Goal: Information Seeking & Learning: Find specific fact

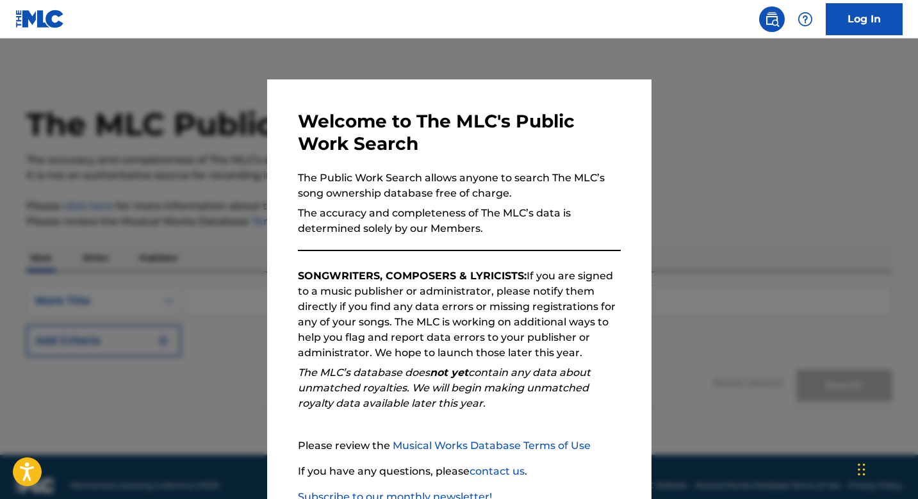
scroll to position [87, 0]
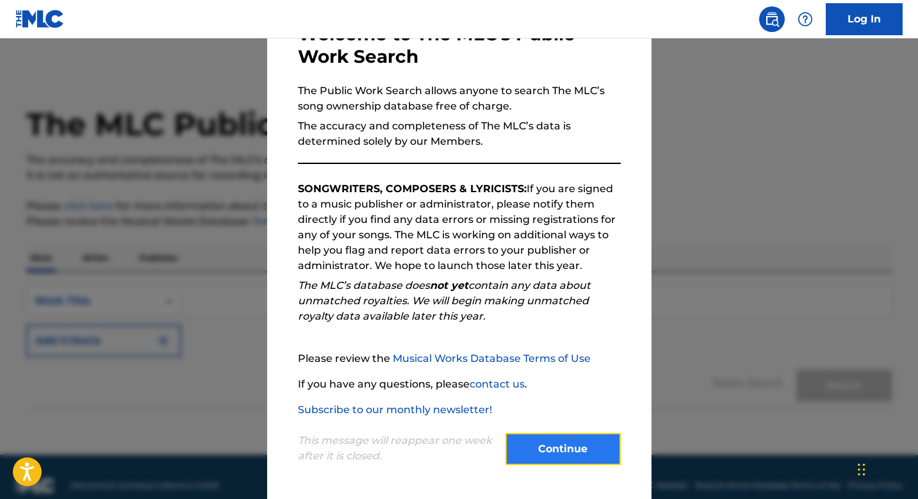
click at [545, 448] on button "Continue" at bounding box center [562, 449] width 115 height 32
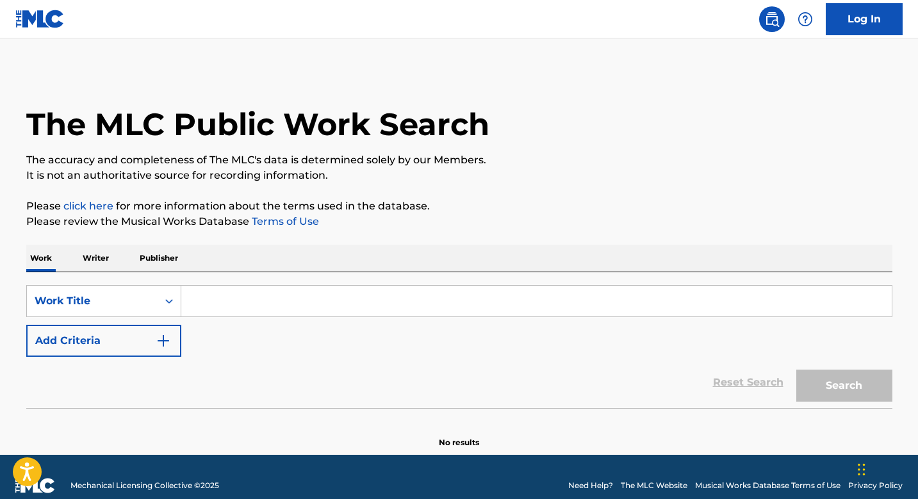
click at [97, 248] on p "Writer" at bounding box center [96, 258] width 34 height 27
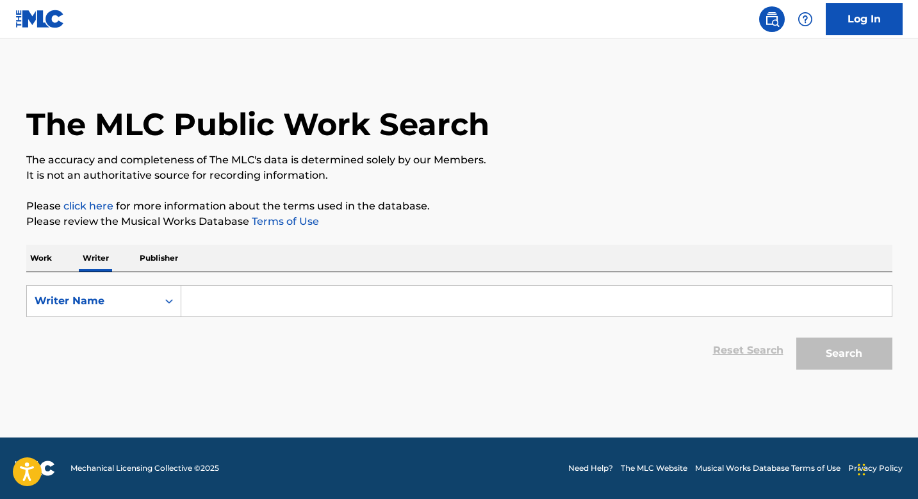
click at [29, 256] on p "Work" at bounding box center [40, 258] width 29 height 27
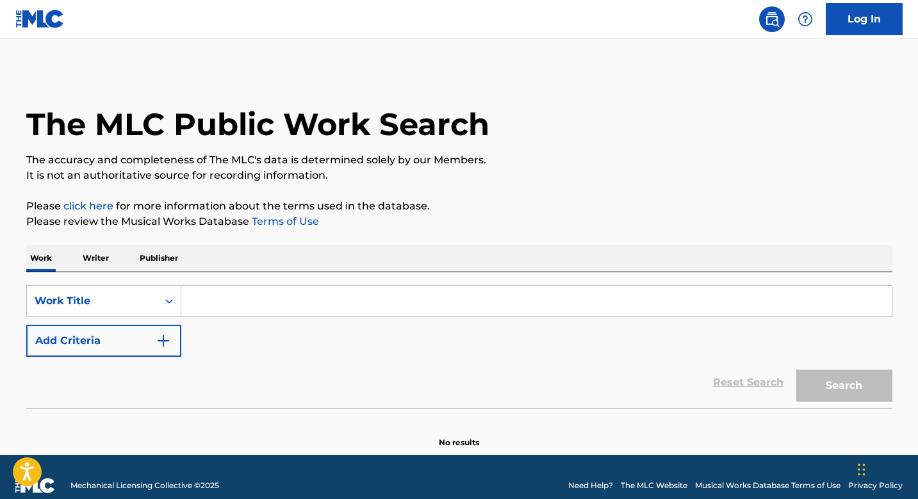
click at [265, 292] on input "Search Form" at bounding box center [536, 301] width 711 height 31
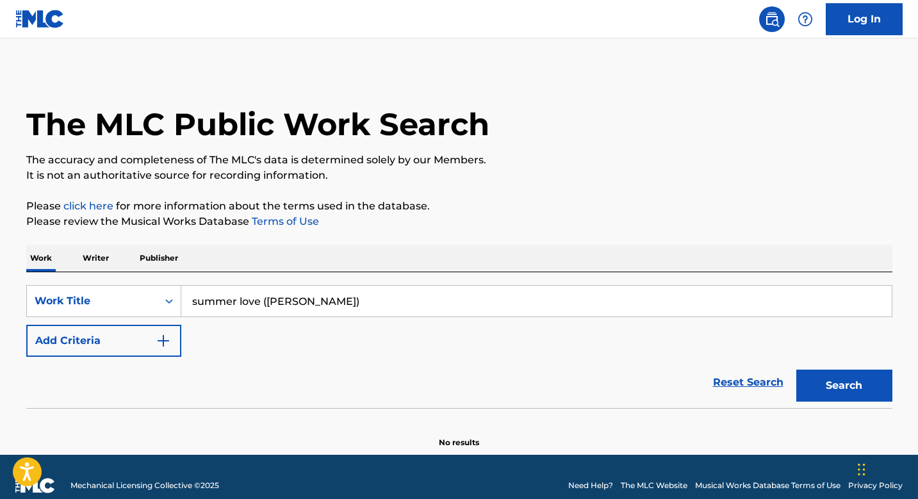
type input "summer love ([PERSON_NAME])"
click at [796, 370] on button "Search" at bounding box center [844, 386] width 96 height 32
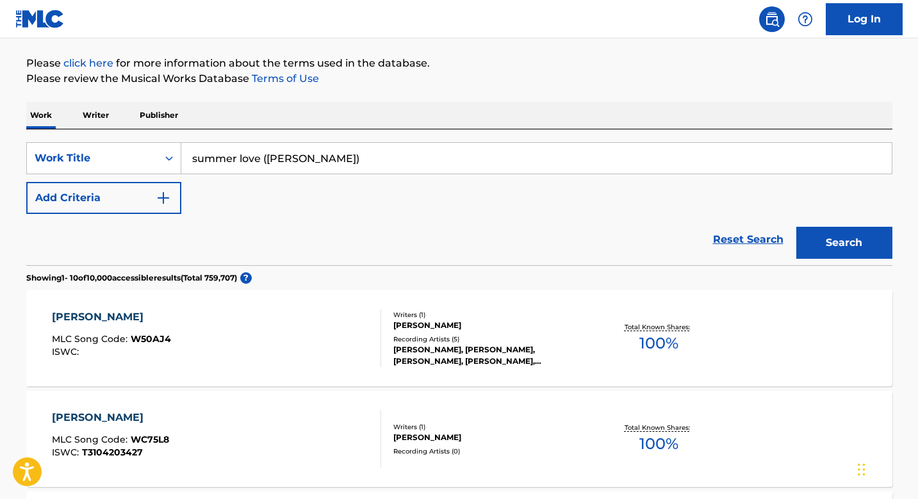
scroll to position [119, 0]
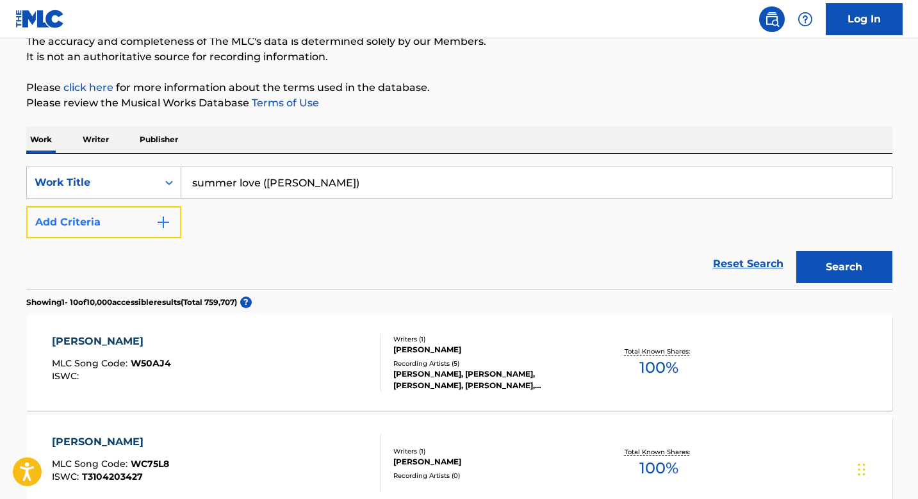
click at [149, 216] on button "Add Criteria" at bounding box center [103, 222] width 155 height 32
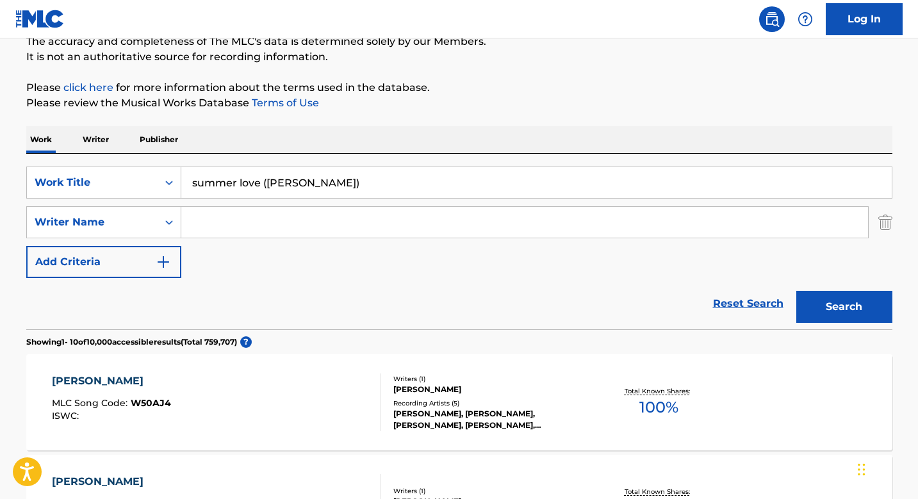
click at [247, 221] on input "Search Form" at bounding box center [524, 222] width 687 height 31
type input "[PERSON_NAME]"
click at [796, 291] on button "Search" at bounding box center [844, 307] width 96 height 32
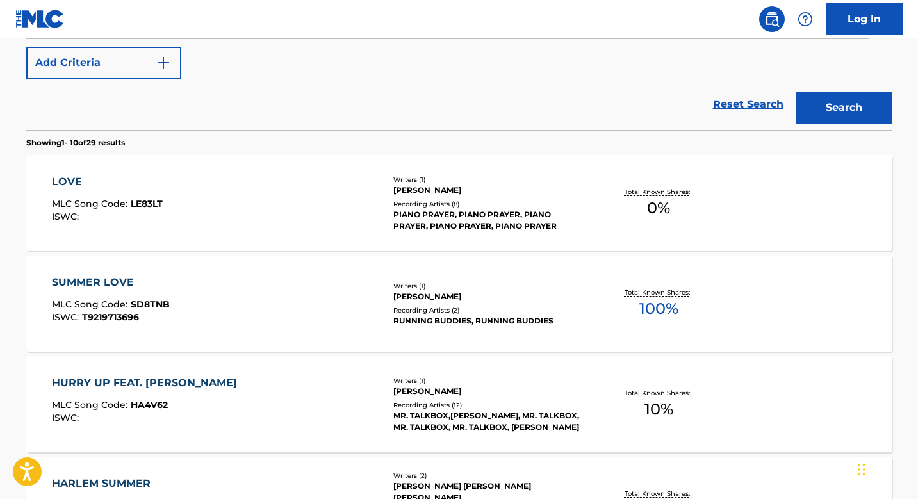
scroll to position [320, 0]
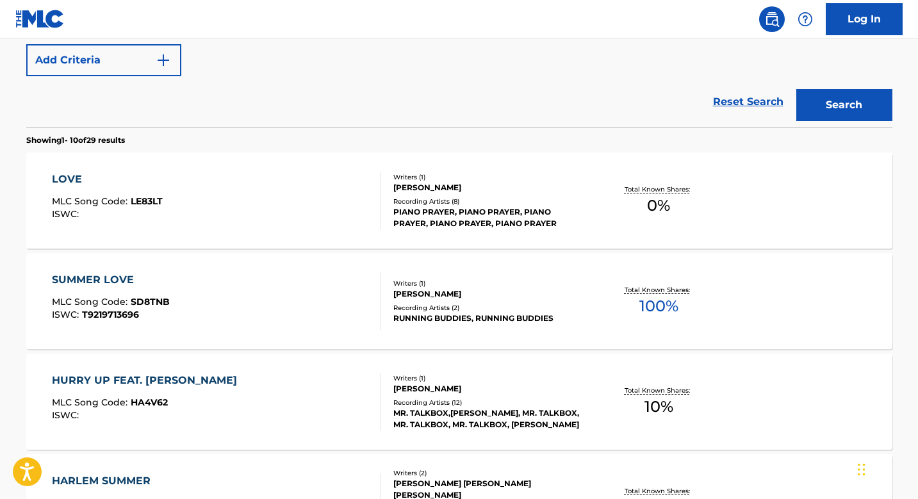
click at [281, 299] on div "SUMMER LOVE MLC Song Code : SD8TNB ISWC : T9219713696" at bounding box center [216, 301] width 329 height 58
